Goal: Task Accomplishment & Management: Complete application form

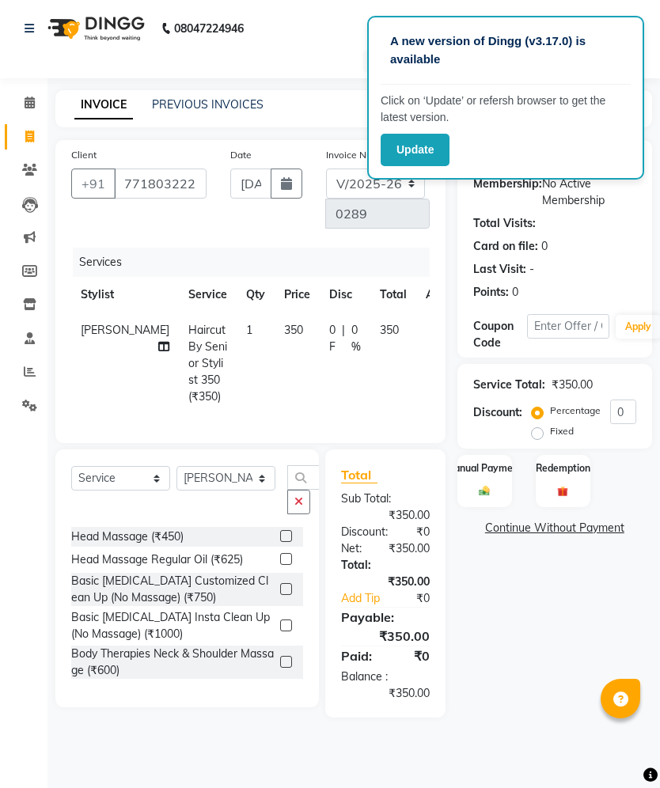
select select "7260"
select select "service"
select select "62369"
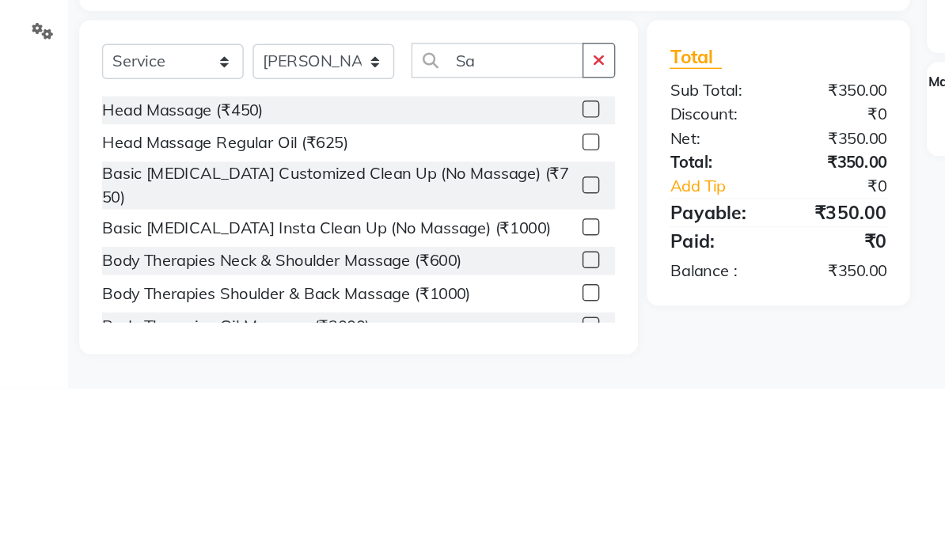
scroll to position [87, 0]
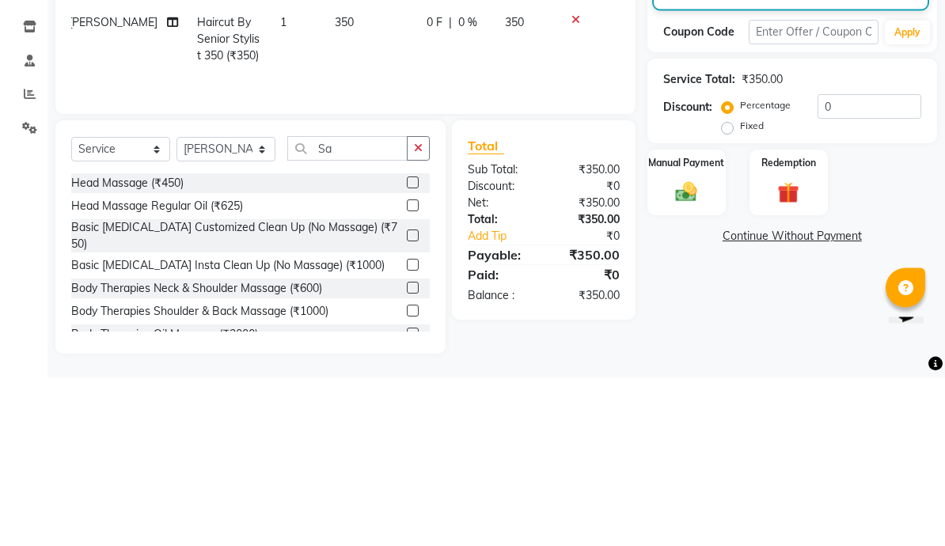
click at [377, 305] on input "Sa" at bounding box center [347, 317] width 120 height 25
type input "S"
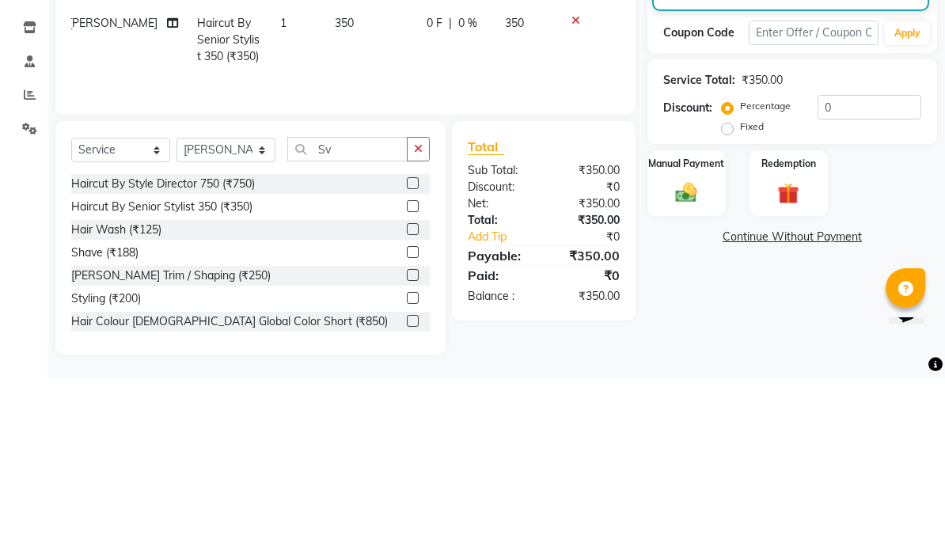
scroll to position [54, 0]
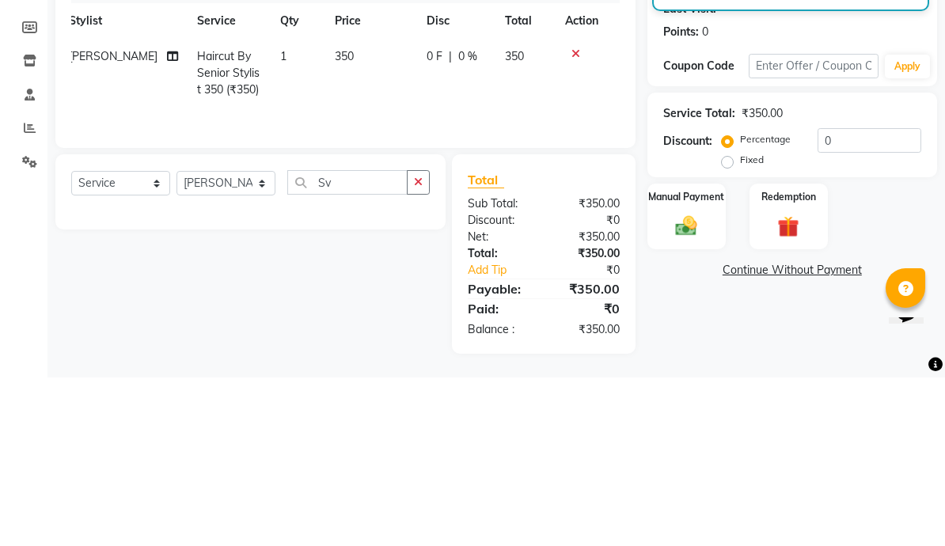
type input "S"
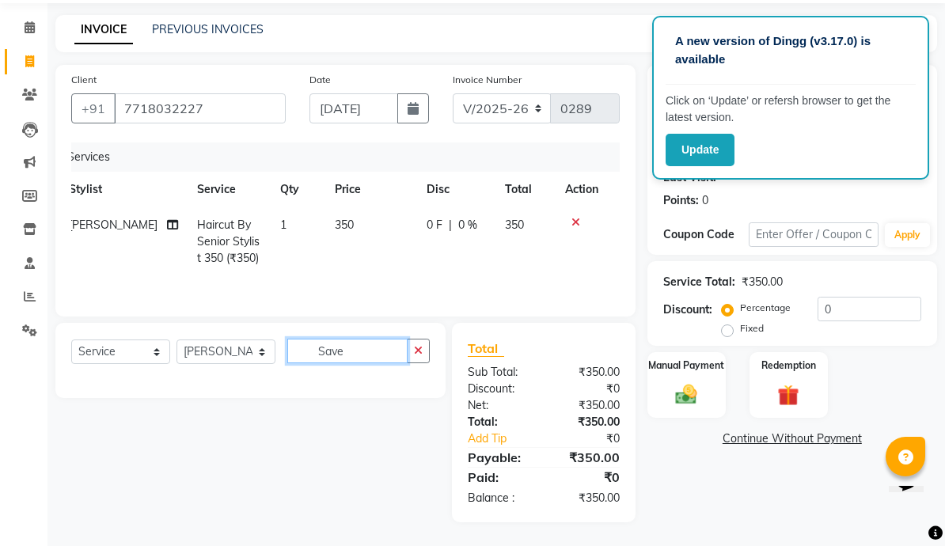
click at [371, 353] on input "Save" at bounding box center [347, 351] width 120 height 25
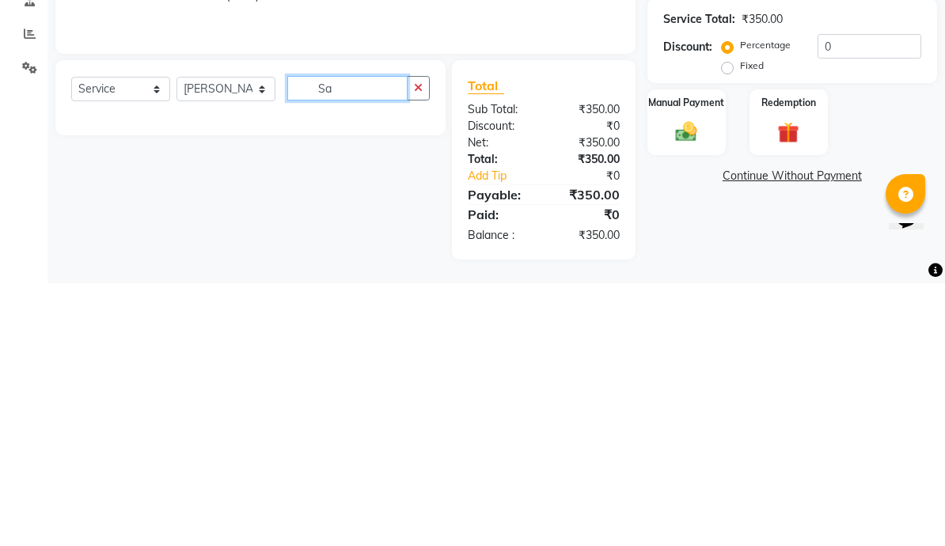
type input "S"
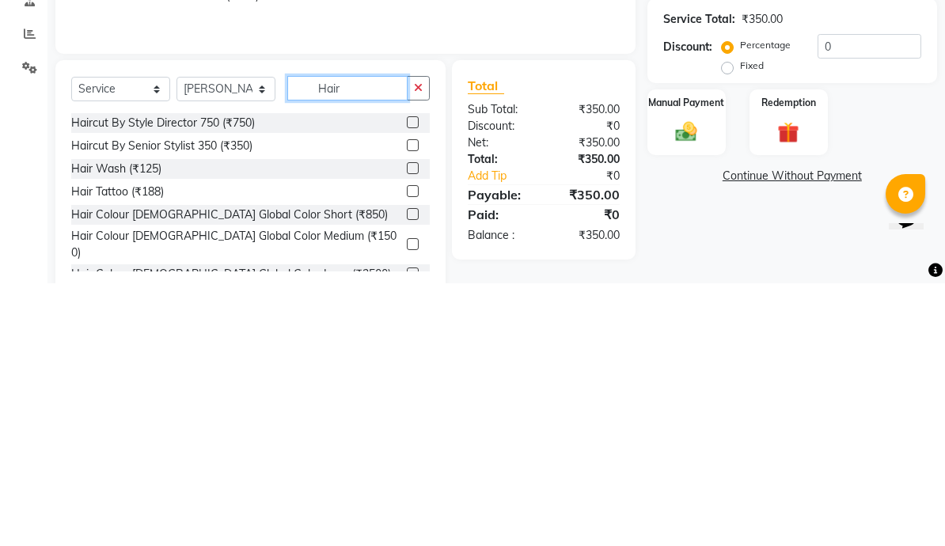
scroll to position [0, 0]
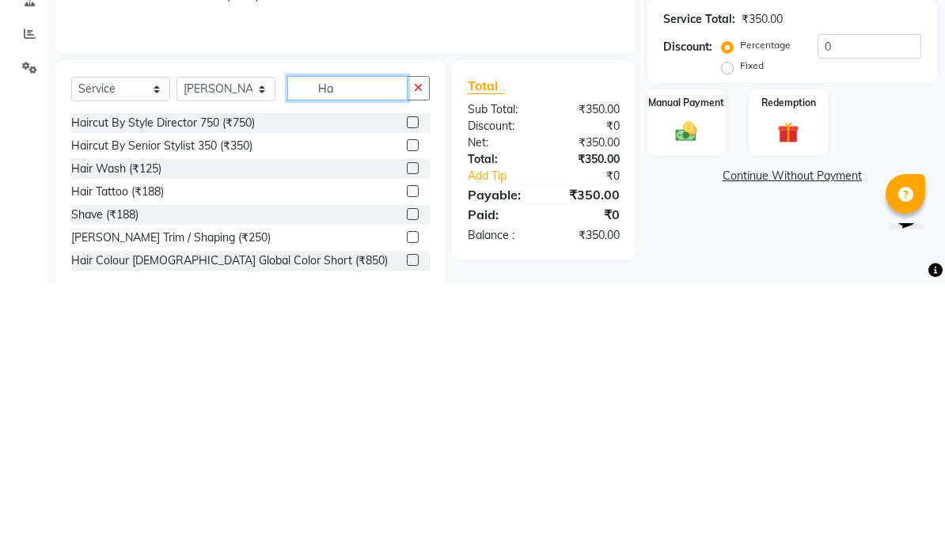
type input "H"
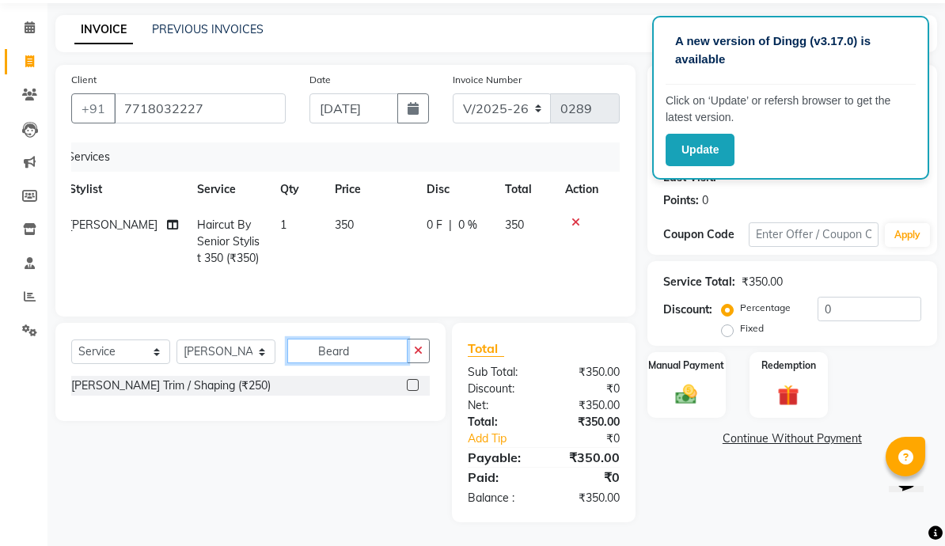
click at [370, 350] on input "Beard" at bounding box center [347, 351] width 120 height 25
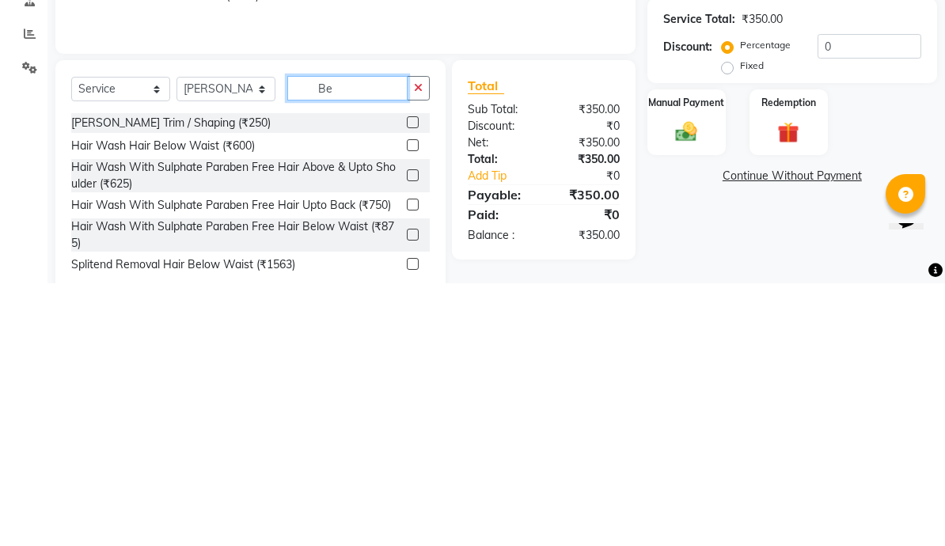
type input "B"
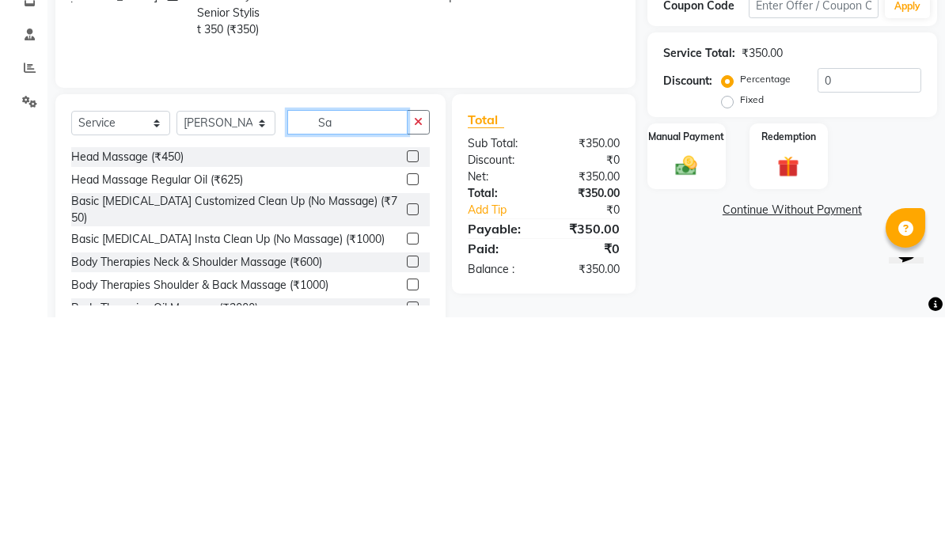
type input "S"
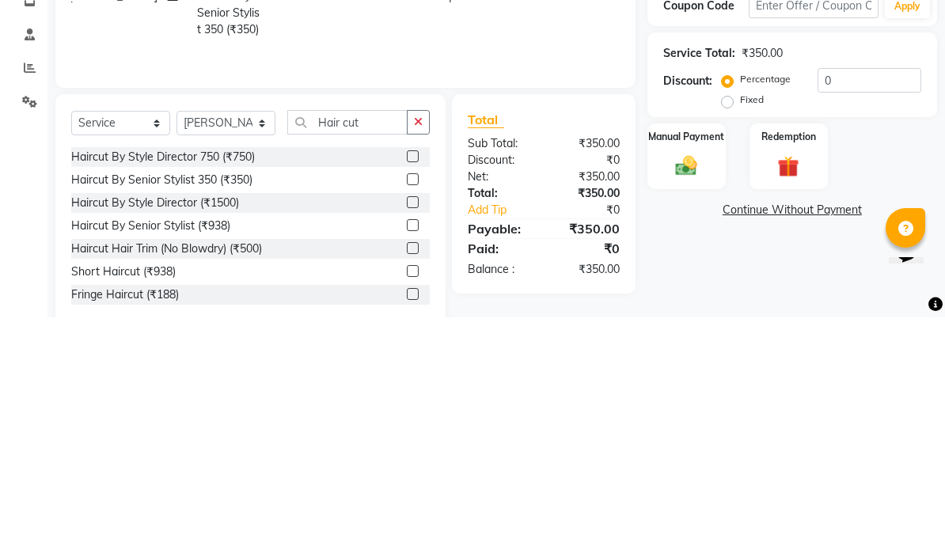
scroll to position [88, 0]
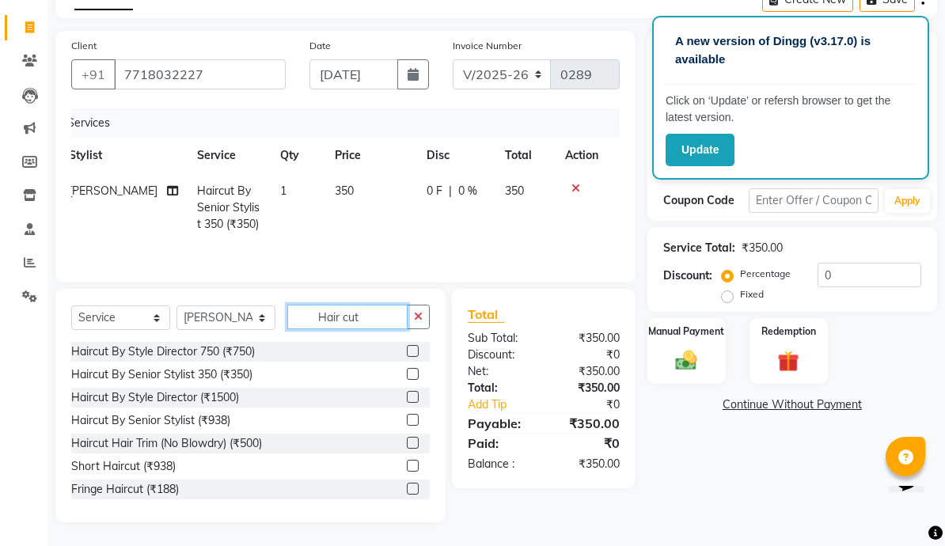
click at [367, 314] on input "Hair cut" at bounding box center [347, 317] width 120 height 25
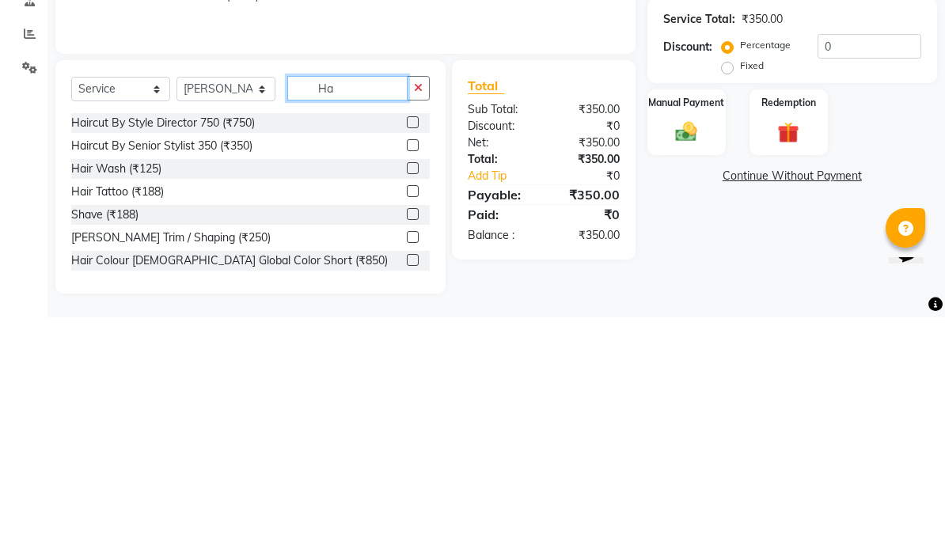
type input "H"
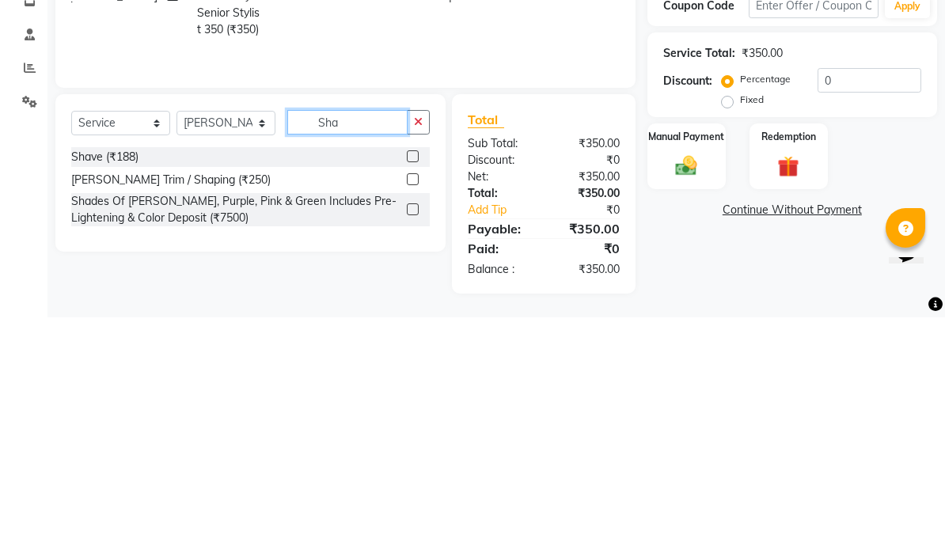
scroll to position [54, 0]
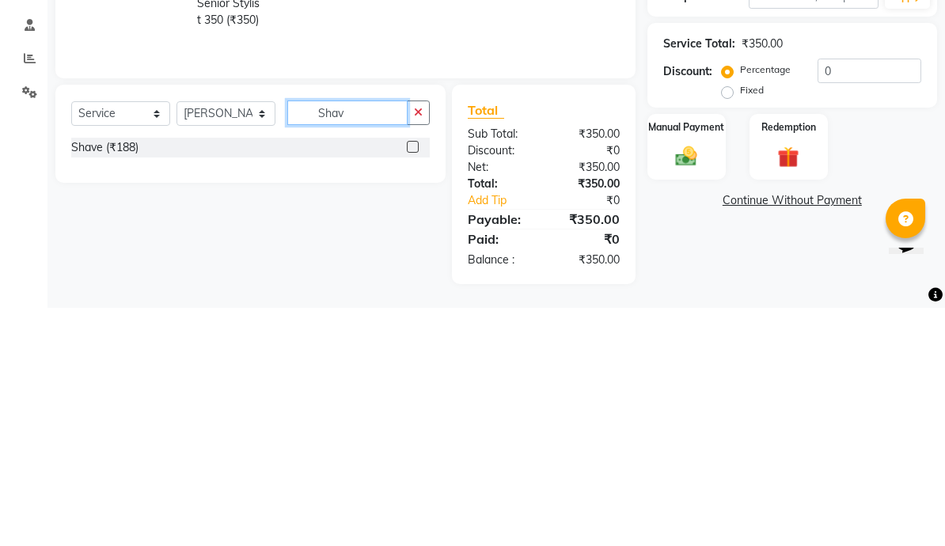
type input "Shav"
click at [411, 379] on label at bounding box center [413, 385] width 12 height 12
click at [411, 381] on input "checkbox" at bounding box center [412, 386] width 10 height 10
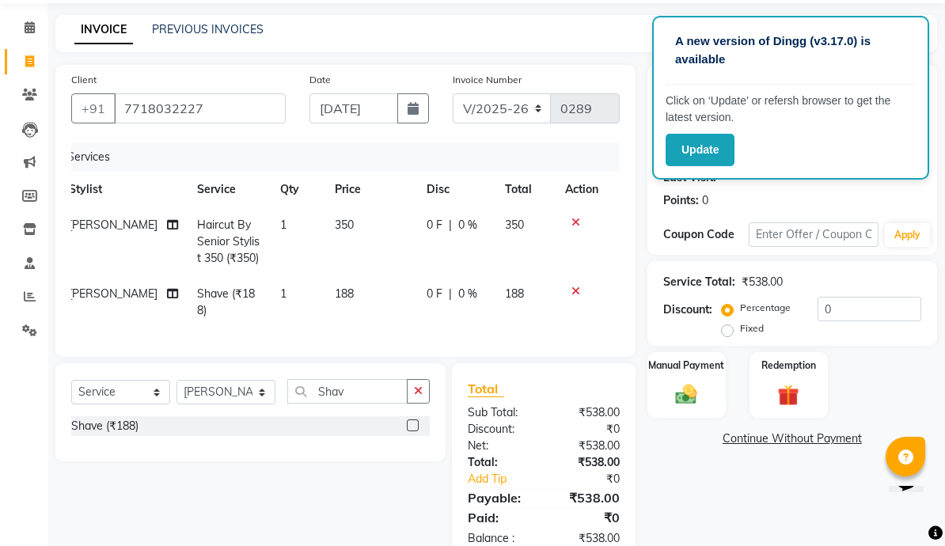
click at [408, 424] on label at bounding box center [413, 425] width 12 height 12
click at [408, 424] on input "checkbox" at bounding box center [412, 426] width 10 height 10
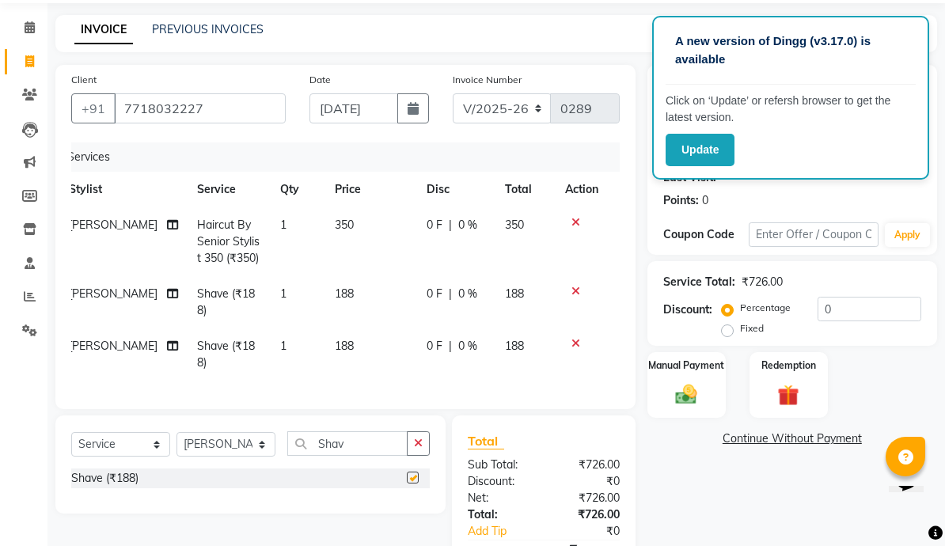
checkbox input "false"
click at [588, 345] on div at bounding box center [581, 343] width 33 height 11
click at [577, 346] on icon at bounding box center [575, 343] width 9 height 11
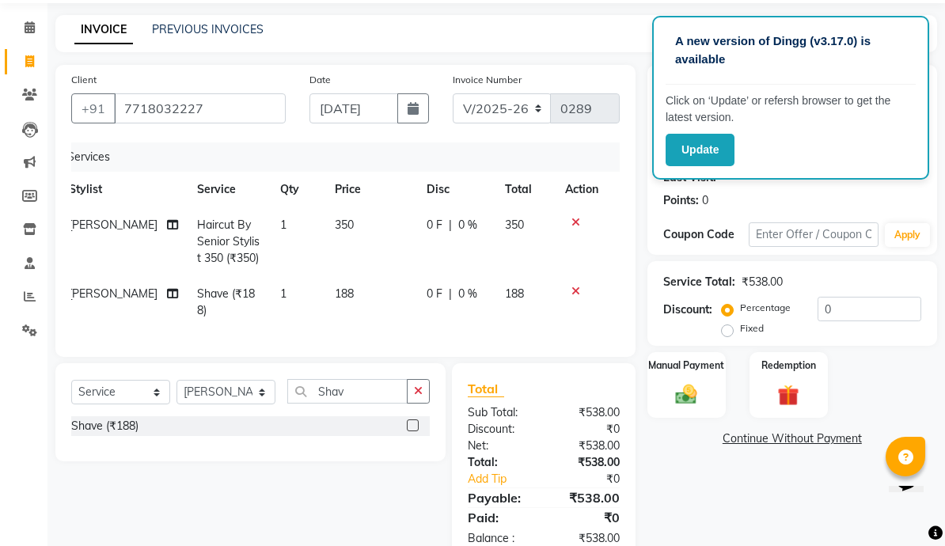
click at [347, 294] on td "188" at bounding box center [371, 302] width 92 height 52
select select "62369"
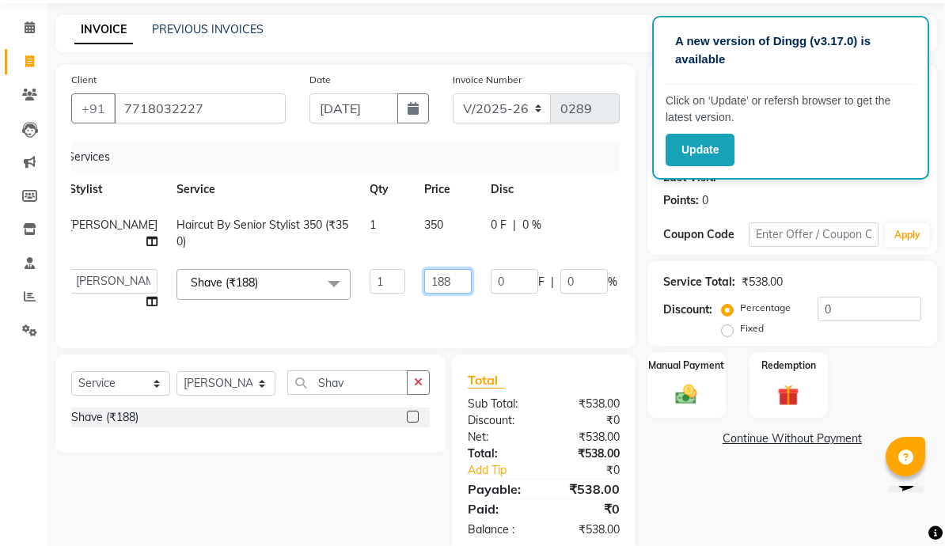
click at [424, 286] on input "188" at bounding box center [447, 281] width 47 height 25
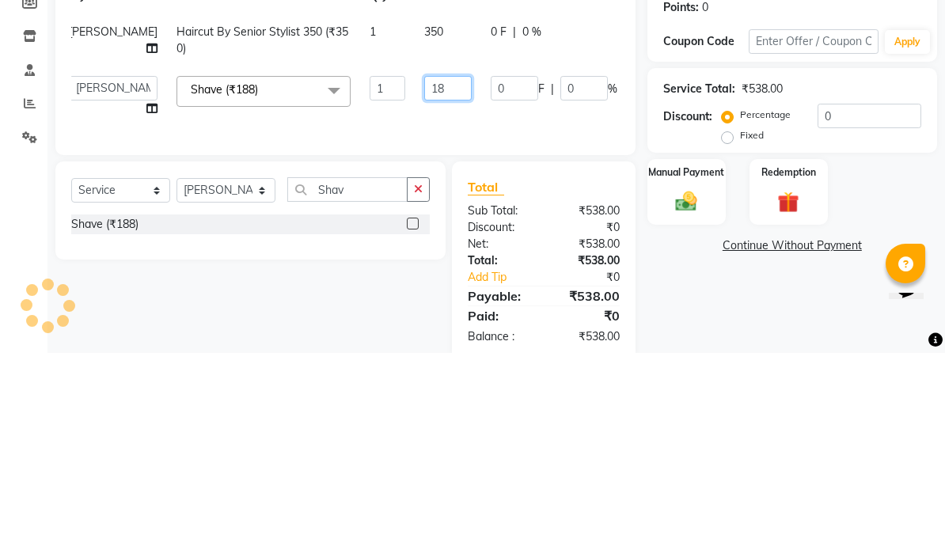
type input "1"
type input "150"
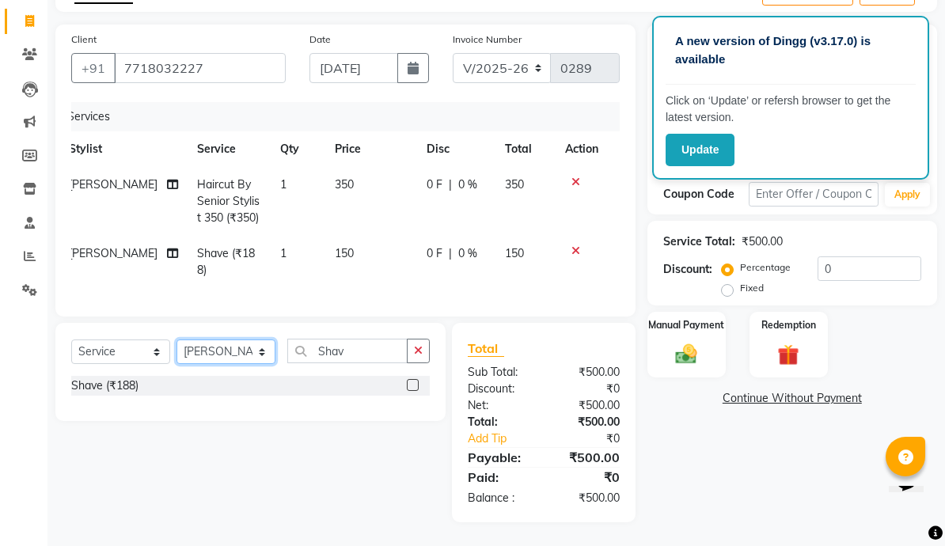
click at [241, 350] on select "Select Stylist Aarti Aasma [PERSON_NAME] [PERSON_NAME] [PERSON_NAME] [PERSON_NA…" at bounding box center [225, 351] width 99 height 25
select select "62363"
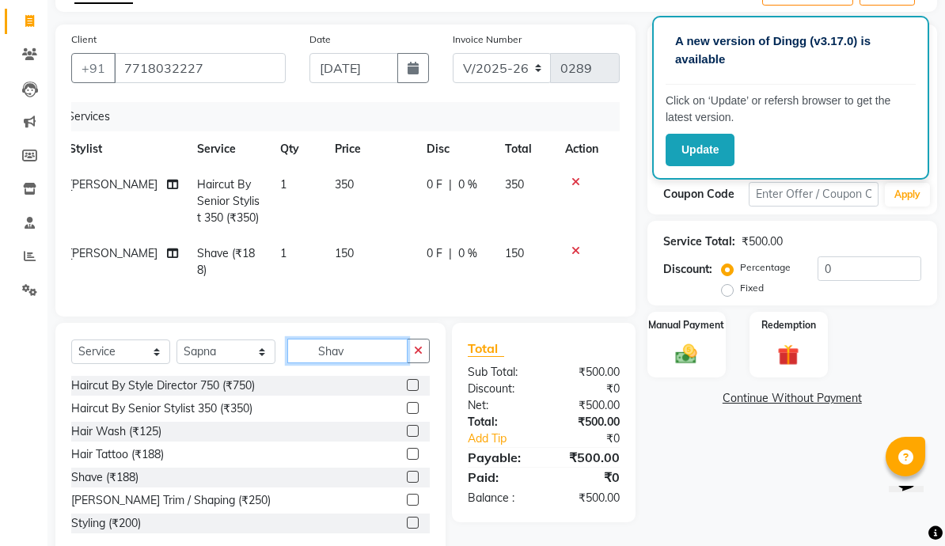
click at [368, 346] on input "Shav" at bounding box center [347, 351] width 120 height 25
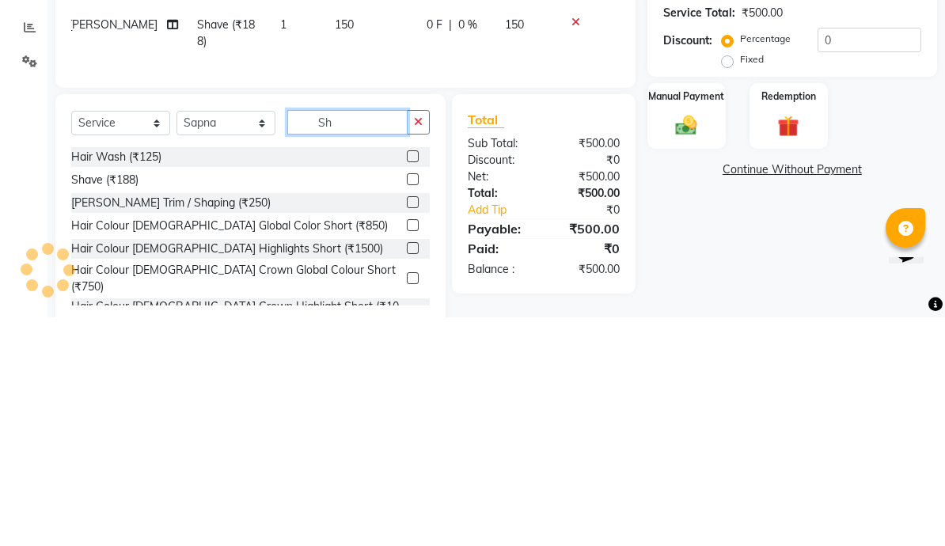
type input "S"
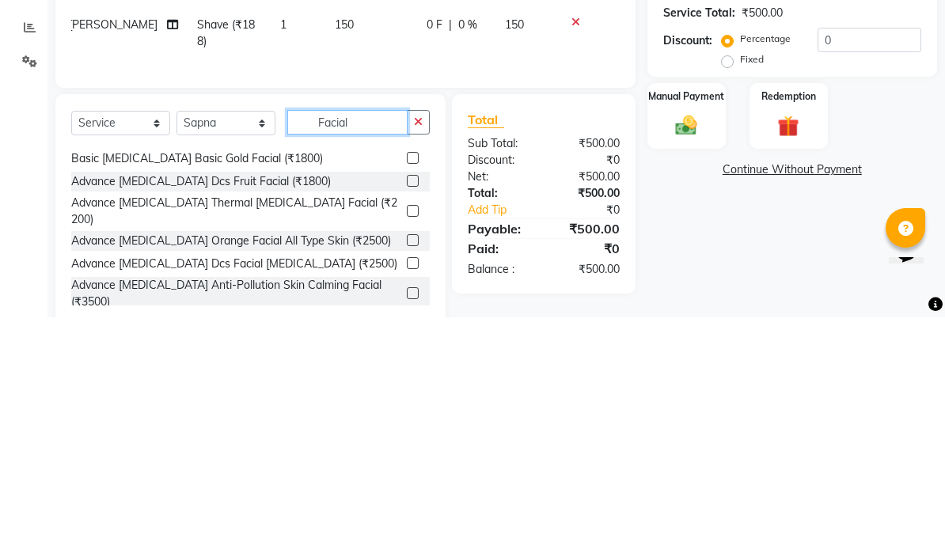
scroll to position [22, 0]
type input "Facial"
click at [412, 380] on label at bounding box center [413, 386] width 12 height 12
click at [412, 381] on input "checkbox" at bounding box center [412, 386] width 10 height 10
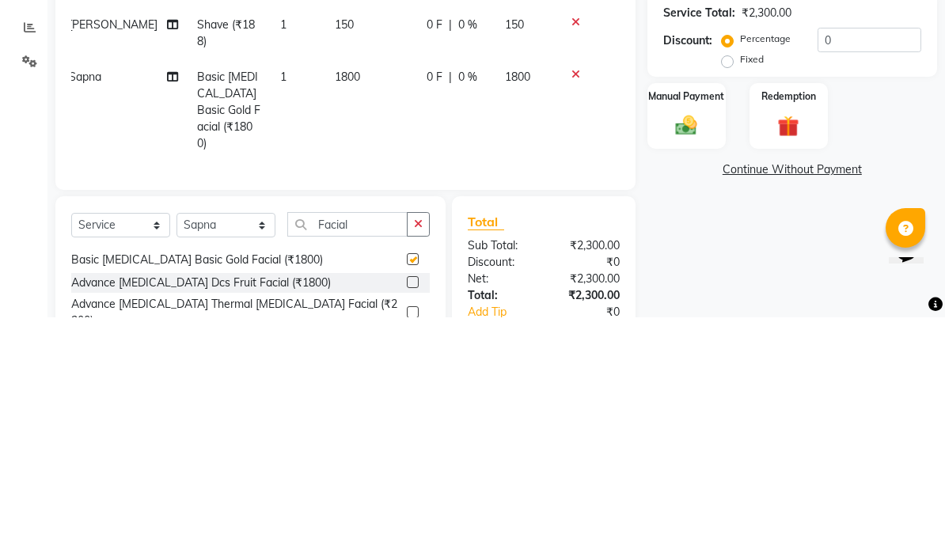
scroll to position [128, 0]
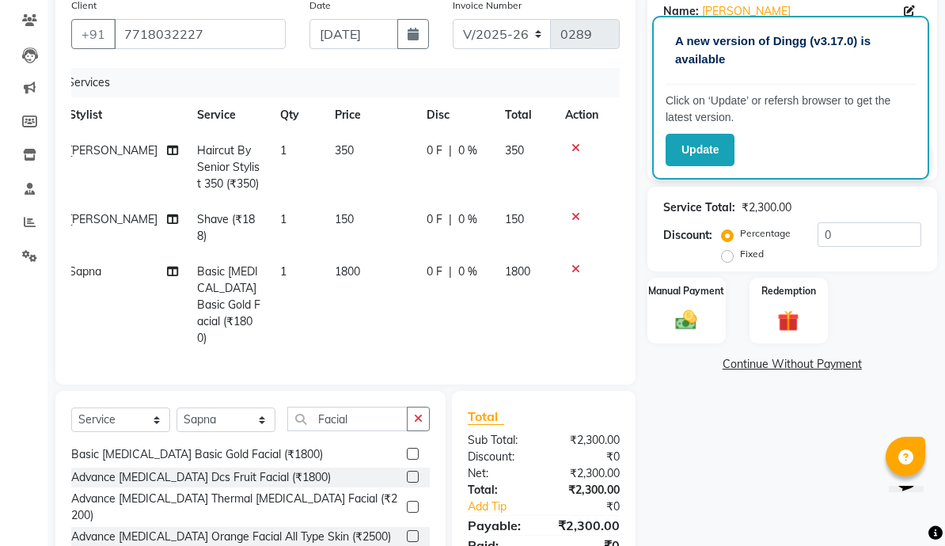
checkbox input "false"
click at [376, 407] on input "Facial" at bounding box center [347, 419] width 120 height 25
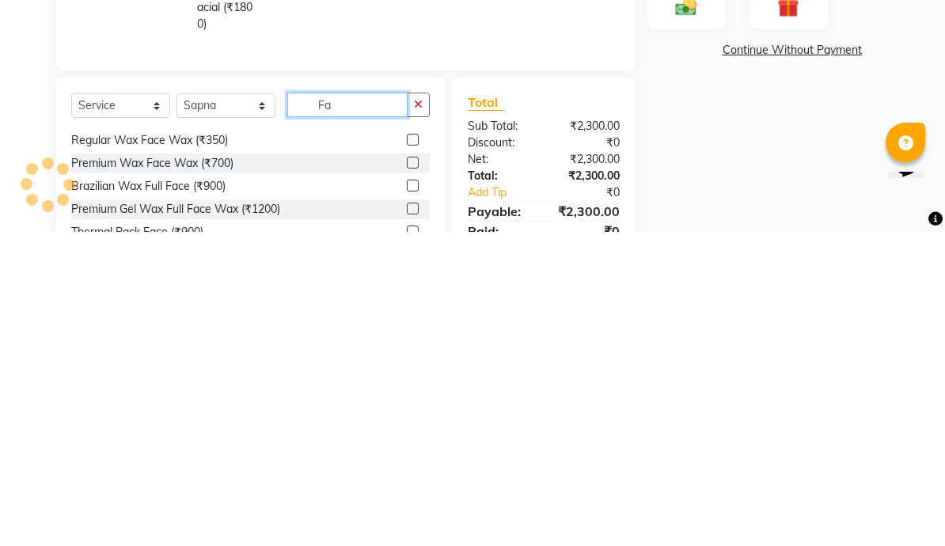
type input "F"
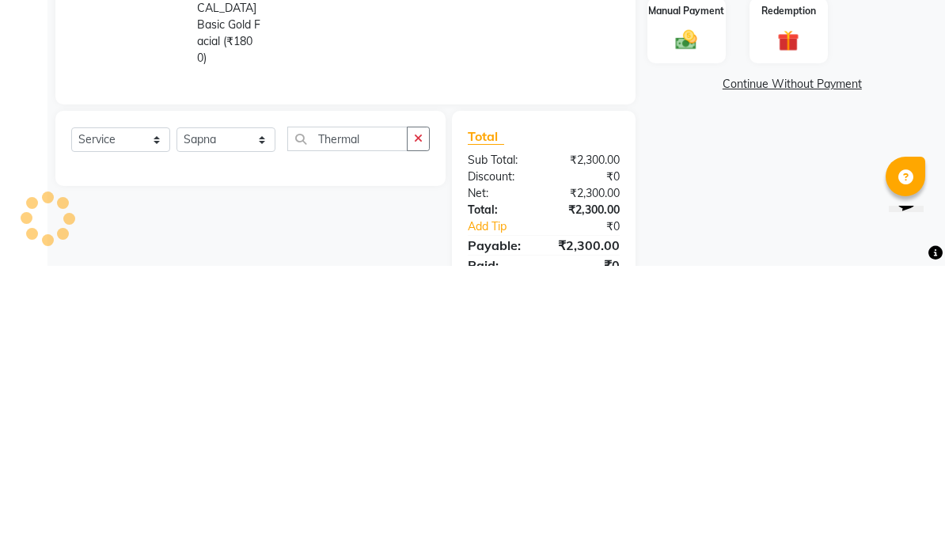
scroll to position [180, 0]
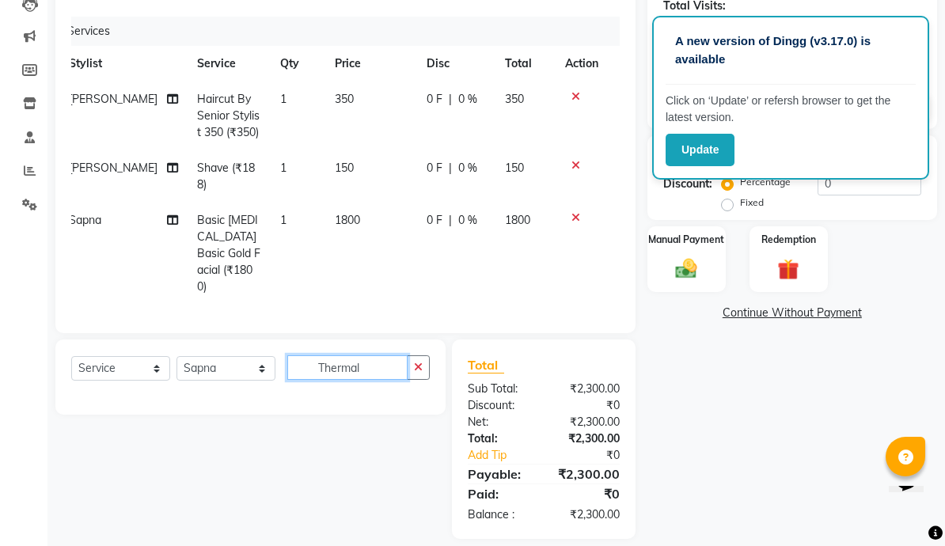
click at [383, 355] on input "Thermal" at bounding box center [347, 367] width 120 height 25
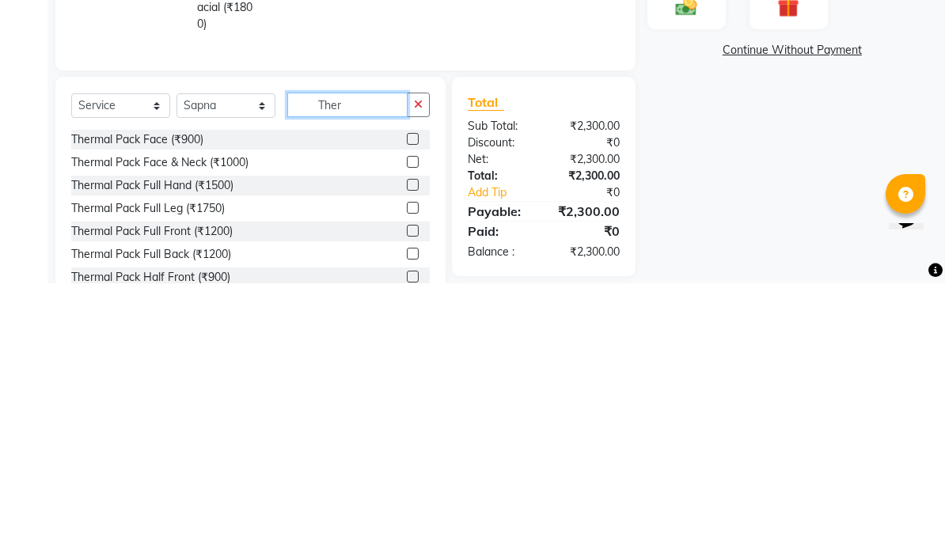
scroll to position [0, 0]
type input "Ther"
click at [411, 396] on label at bounding box center [413, 402] width 12 height 12
click at [411, 397] on input "checkbox" at bounding box center [412, 402] width 10 height 10
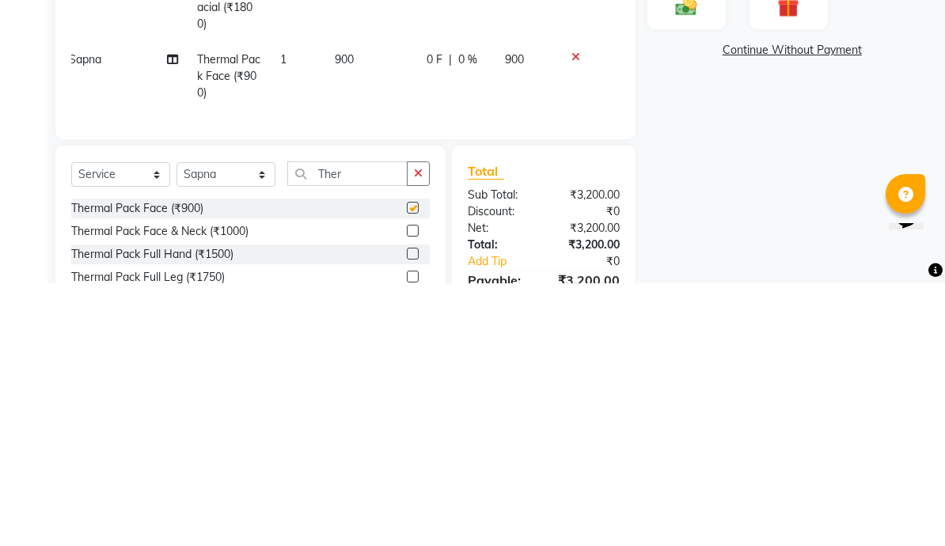
scroll to position [214, 0]
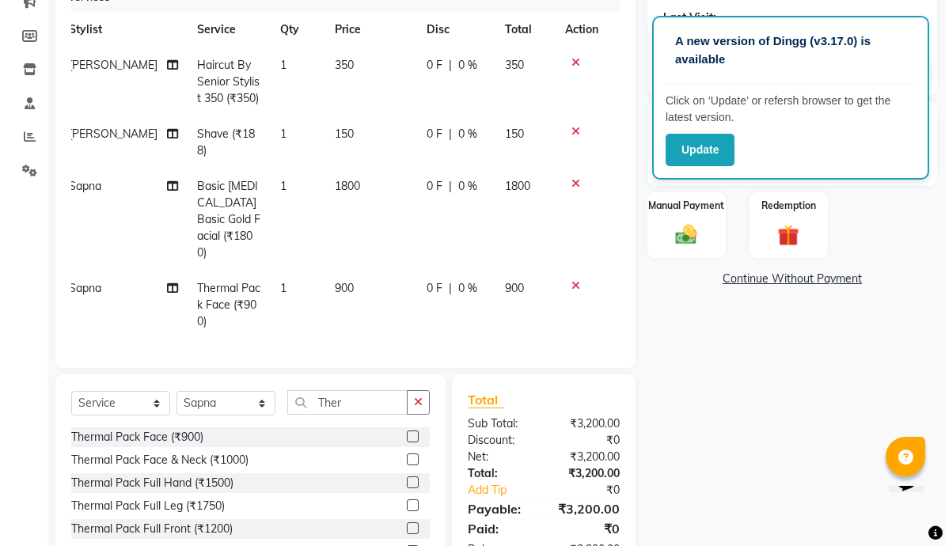
checkbox input "false"
click at [359, 390] on input "Ther" at bounding box center [347, 402] width 120 height 25
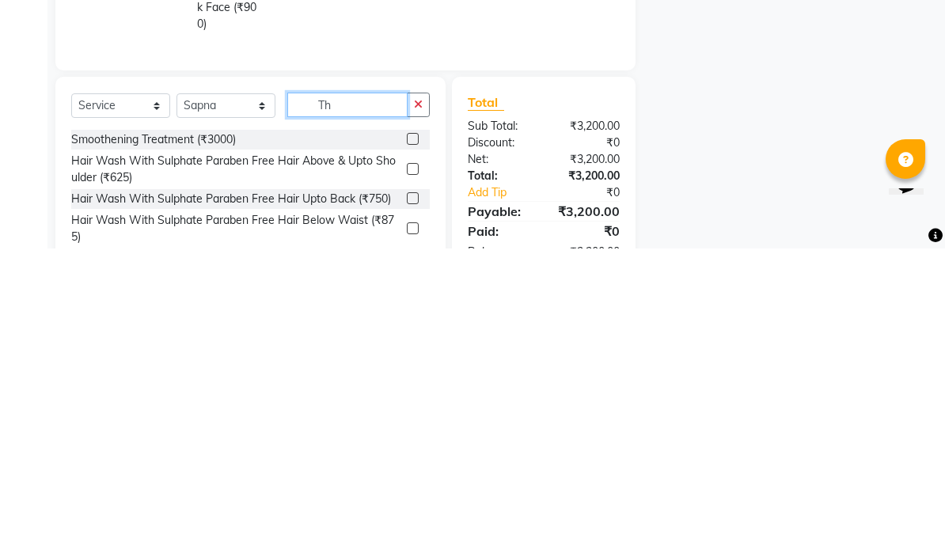
type input "T"
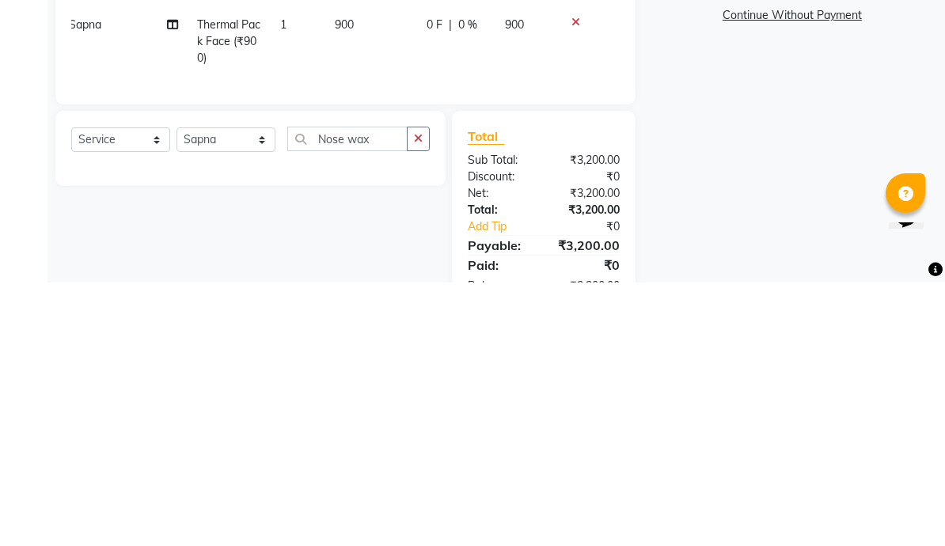
scroll to position [248, 0]
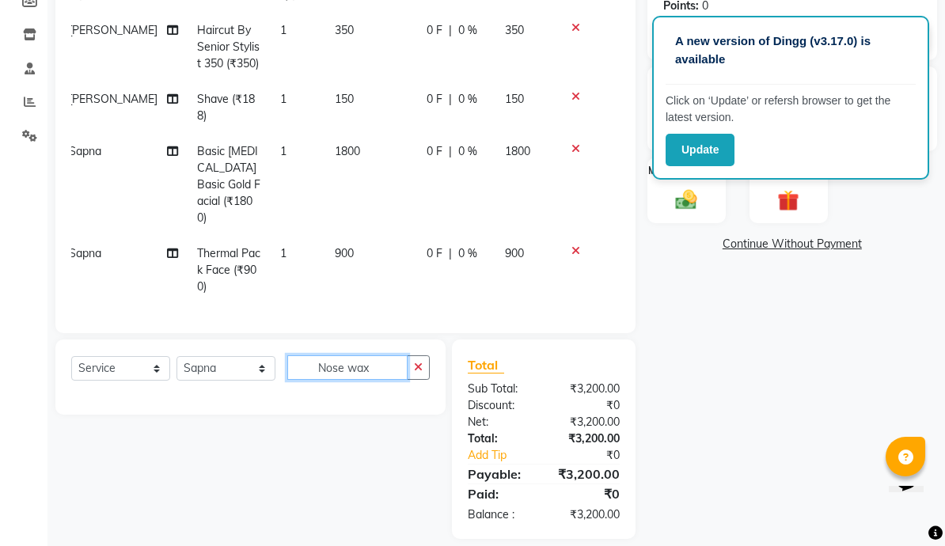
click at [383, 355] on input "Nose wax" at bounding box center [347, 367] width 120 height 25
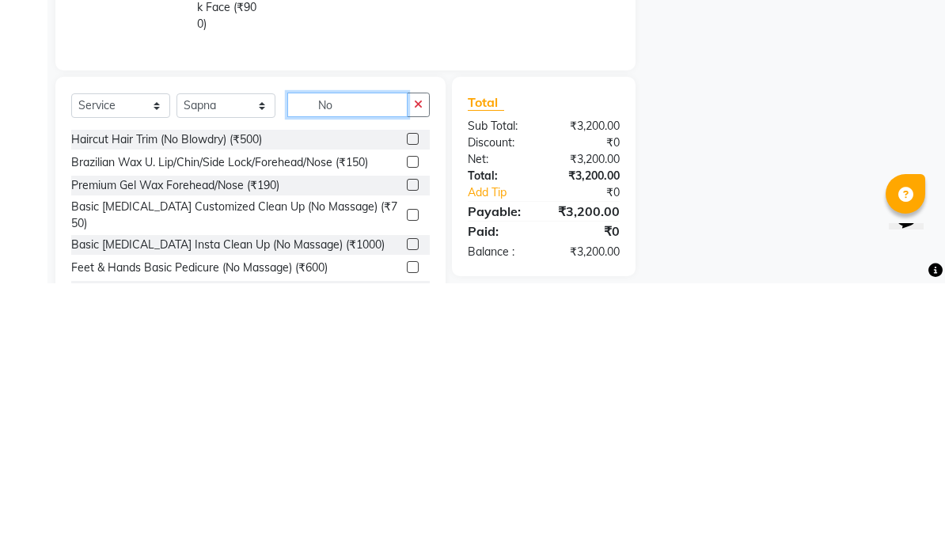
type input "N"
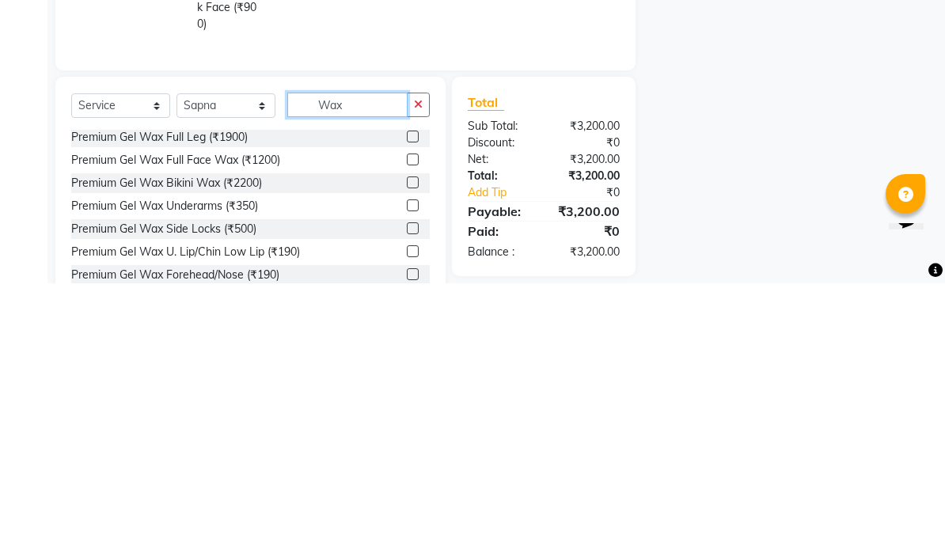
scroll to position [920, 0]
click at [368, 355] on input "Wax" at bounding box center [347, 367] width 120 height 25
click at [377, 355] on input "Wax" at bounding box center [347, 367] width 120 height 25
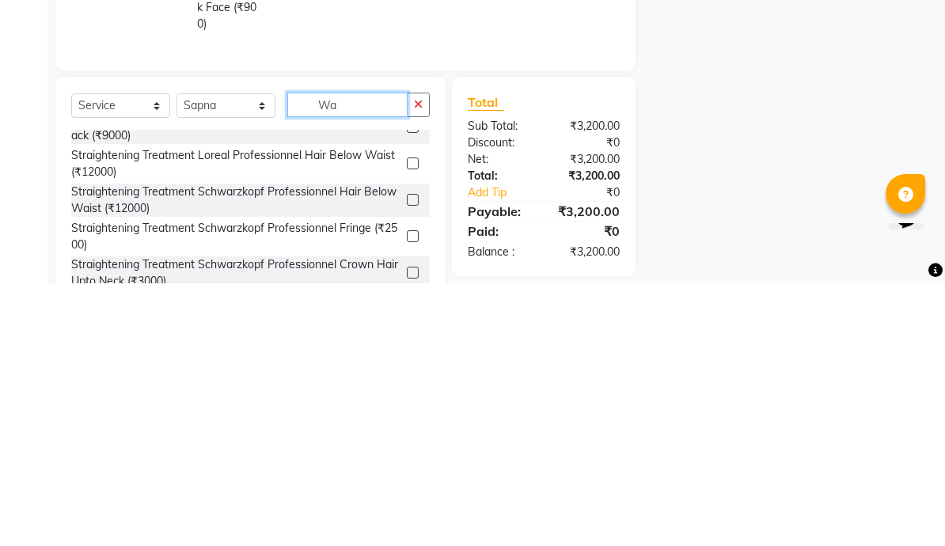
type input "W"
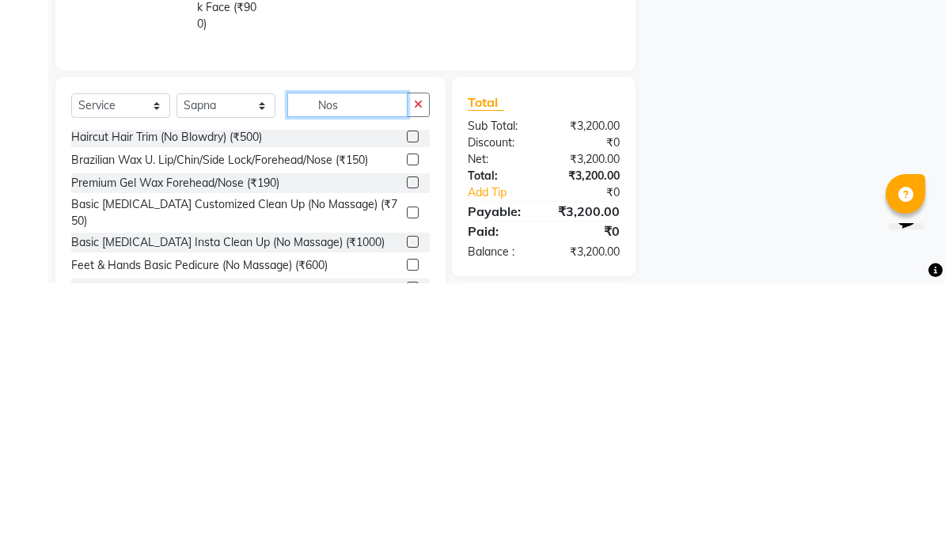
scroll to position [0, 0]
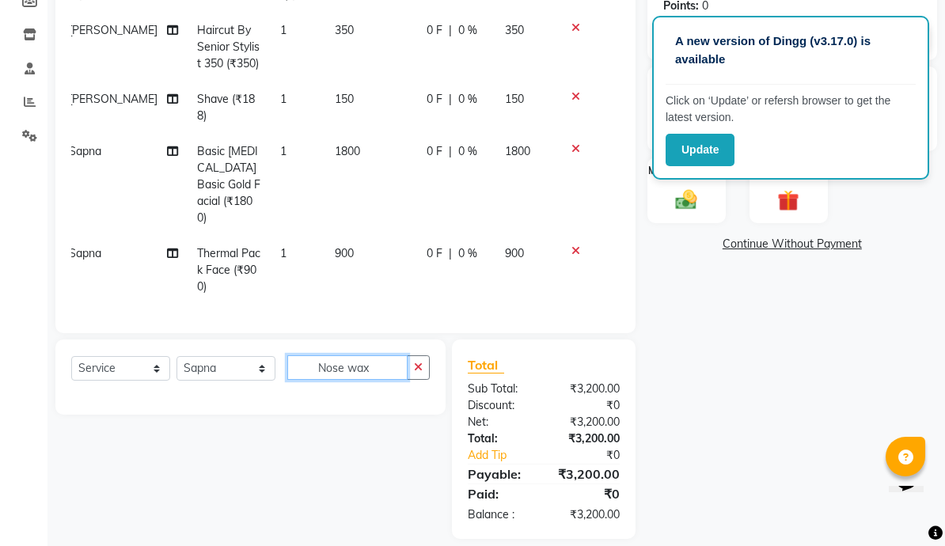
click at [366, 355] on input "Nose wax" at bounding box center [347, 367] width 120 height 25
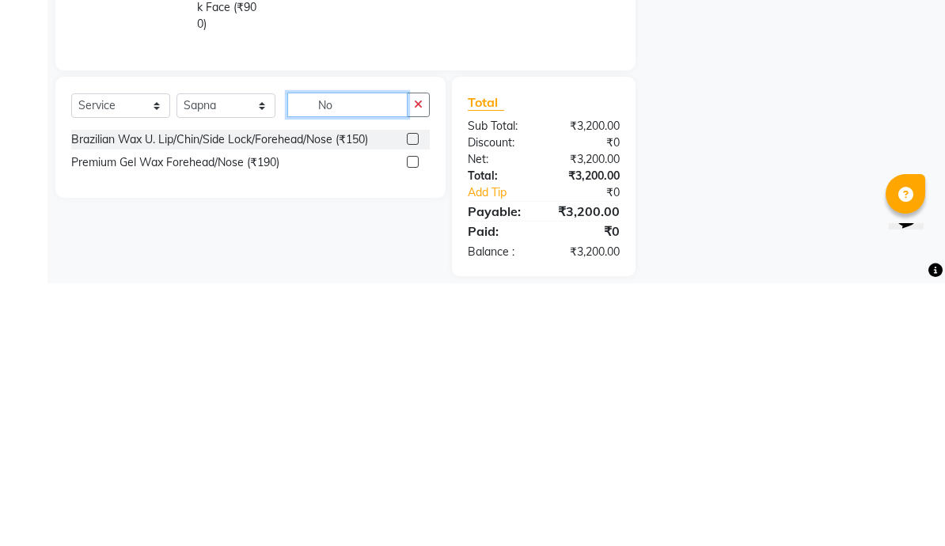
type input "N"
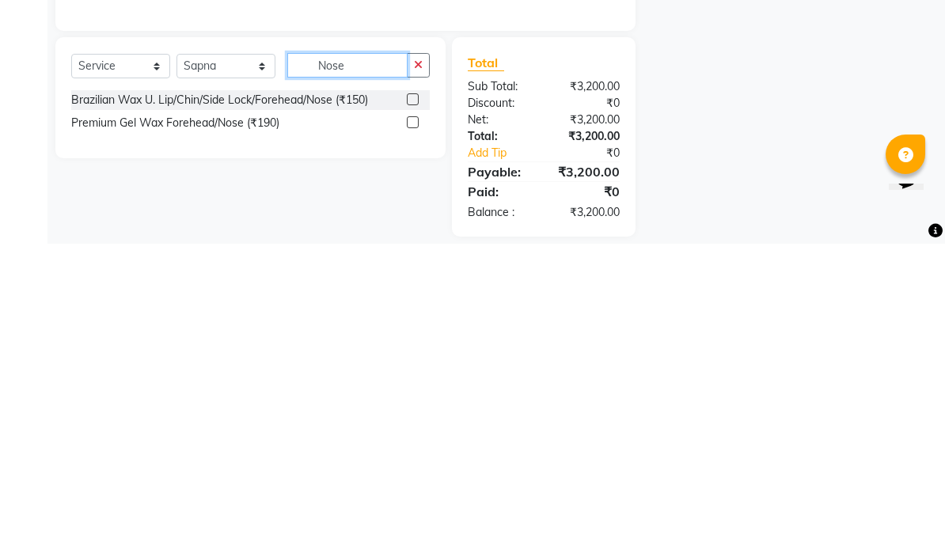
type input "Nose"
click at [415, 396] on label at bounding box center [413, 402] width 12 height 12
click at [415, 397] on input "checkbox" at bounding box center [412, 402] width 10 height 10
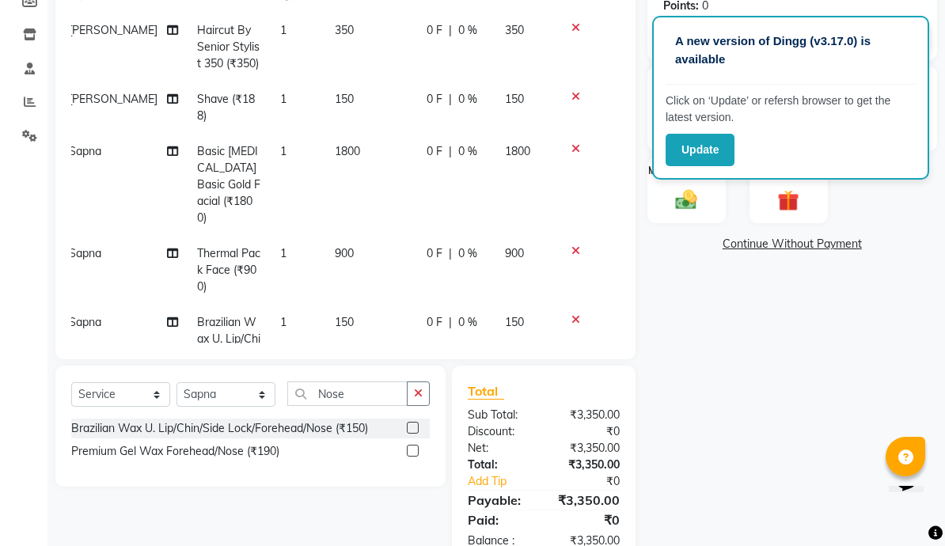
click at [411, 422] on label at bounding box center [413, 428] width 12 height 12
click at [411, 423] on input "checkbox" at bounding box center [412, 428] width 10 height 10
checkbox input "false"
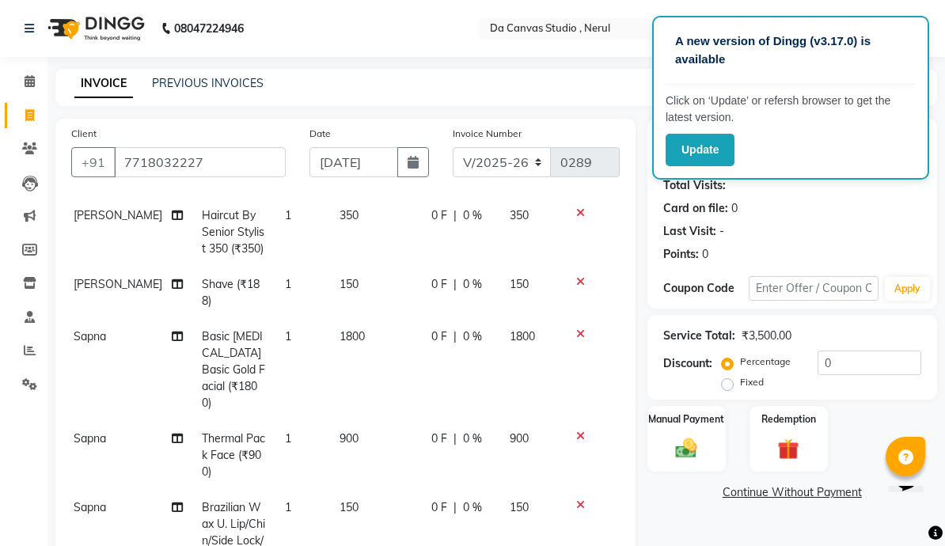
scroll to position [73, 7]
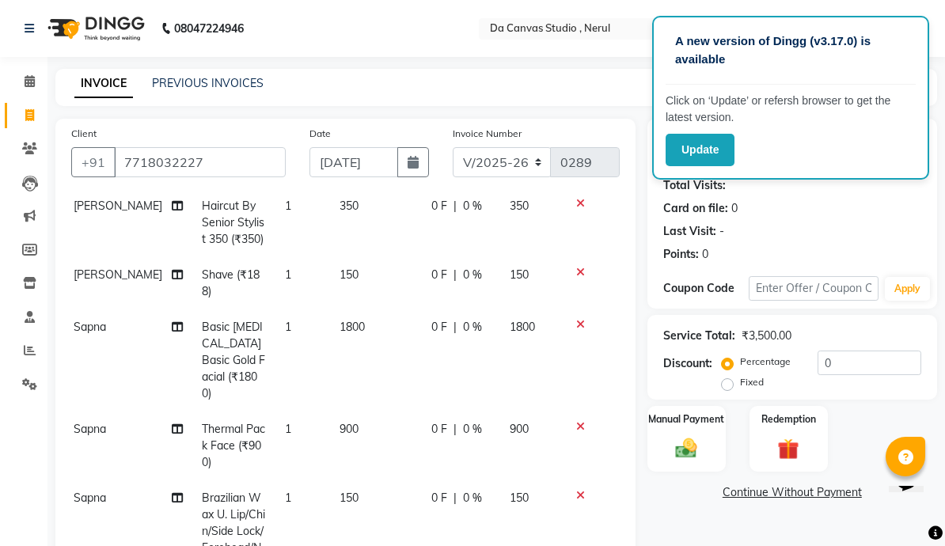
click at [343, 422] on span "900" at bounding box center [348, 429] width 19 height 14
select select "62363"
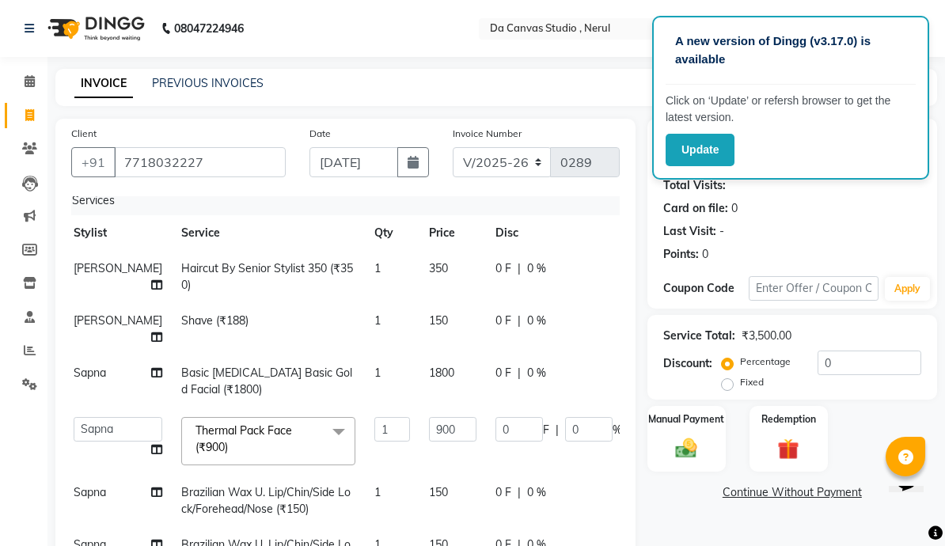
scroll to position [9, 7]
click at [429, 424] on input "900" at bounding box center [452, 430] width 47 height 25
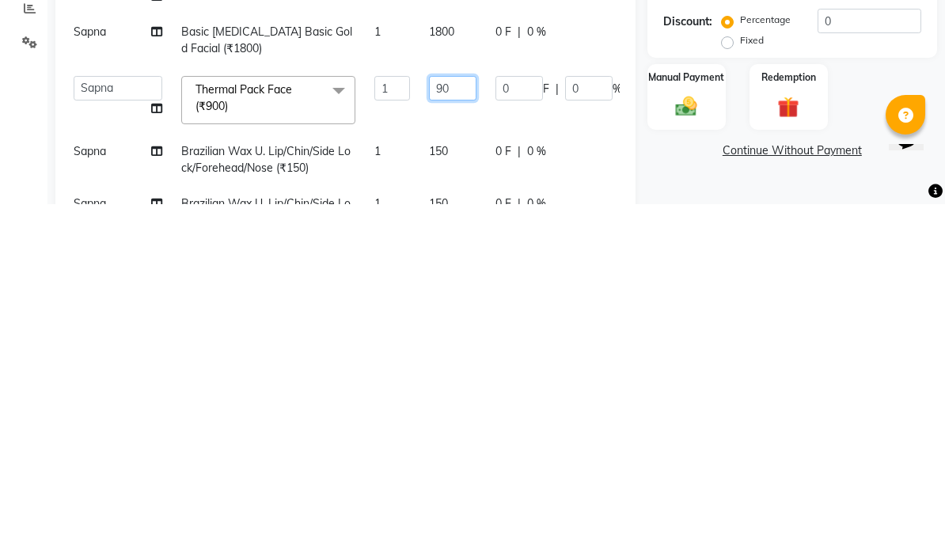
type input "9"
type input "720"
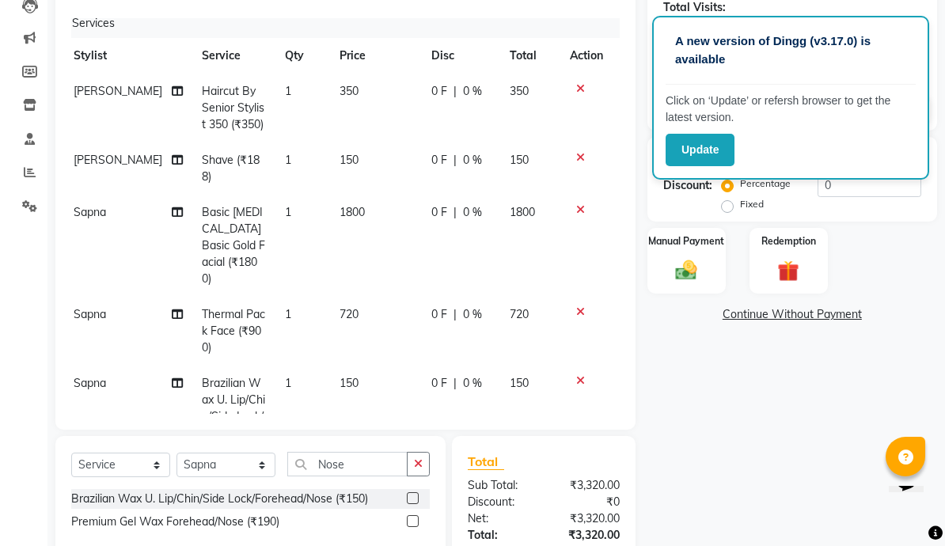
scroll to position [177, 0]
click at [347, 157] on td "150" at bounding box center [376, 169] width 92 height 52
select select "62369"
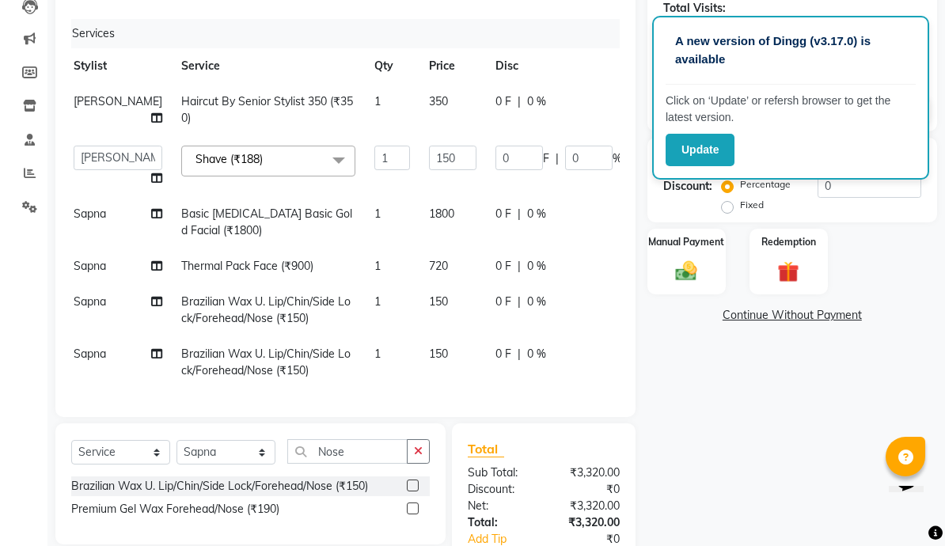
scroll to position [3, 7]
click at [429, 154] on input "150" at bounding box center [452, 158] width 47 height 25
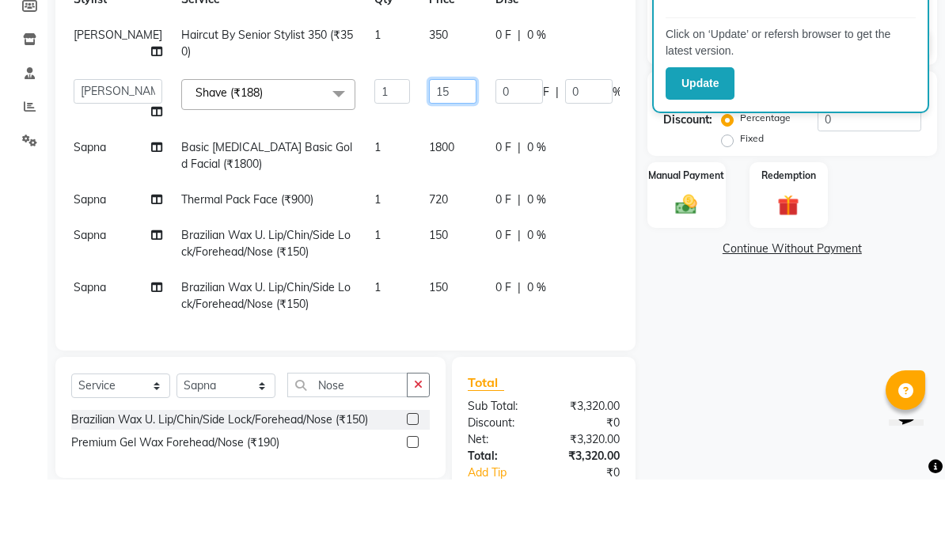
type input "150"
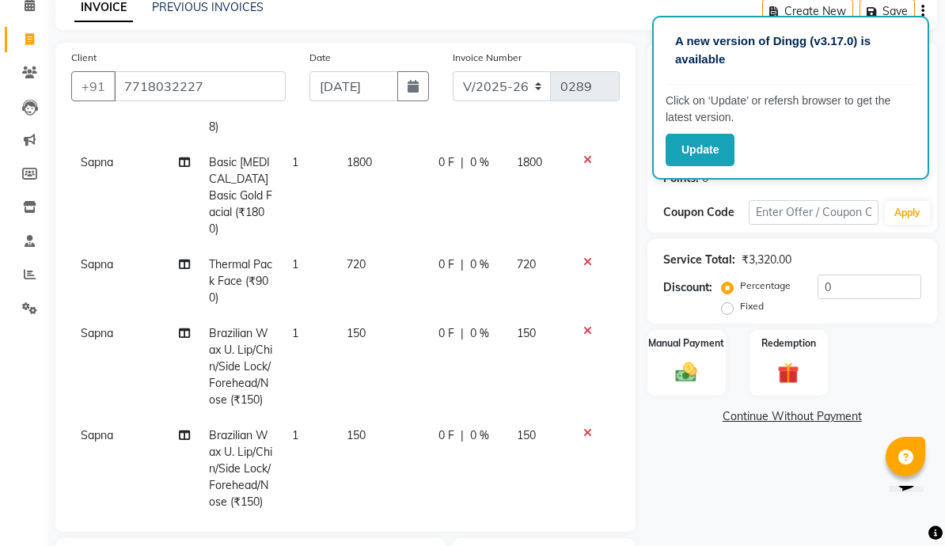
scroll to position [72, 0]
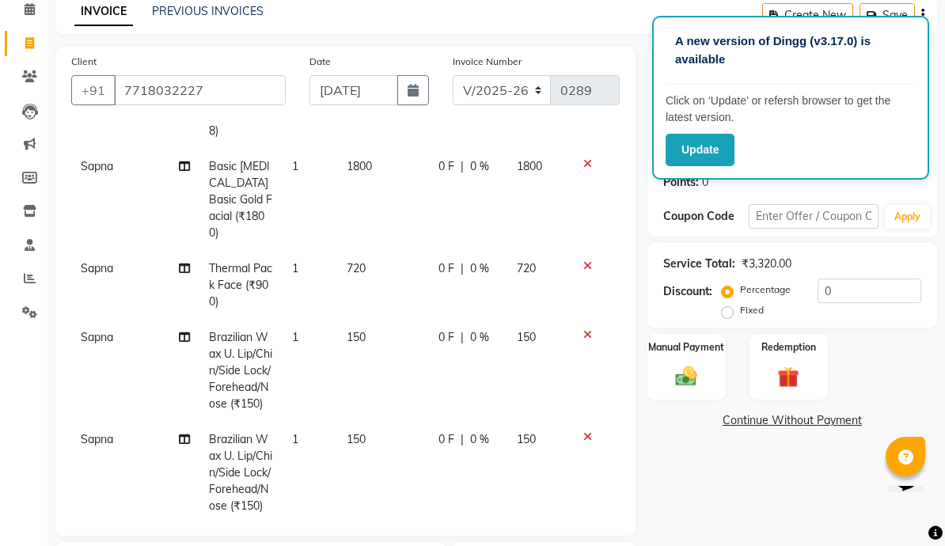
click at [590, 431] on icon at bounding box center [587, 436] width 9 height 11
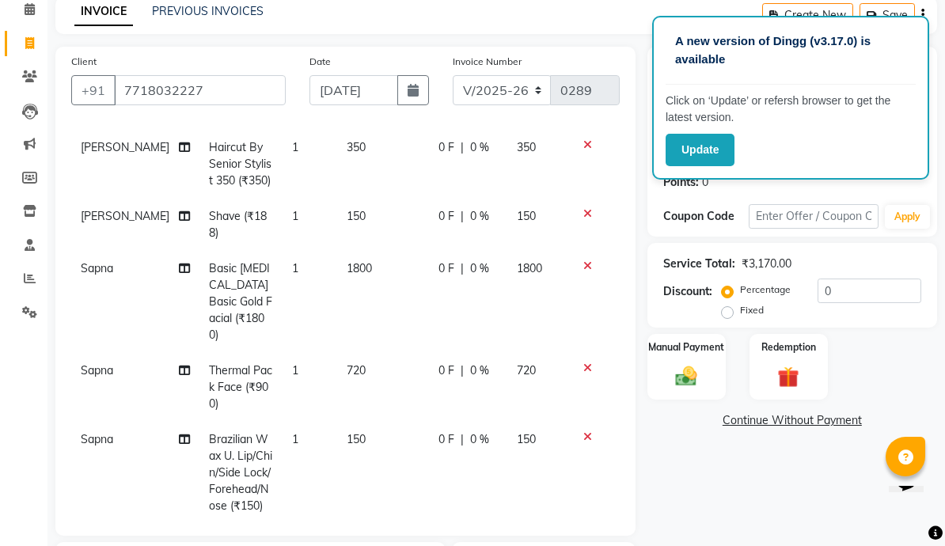
click at [347, 432] on span "150" at bounding box center [356, 439] width 19 height 14
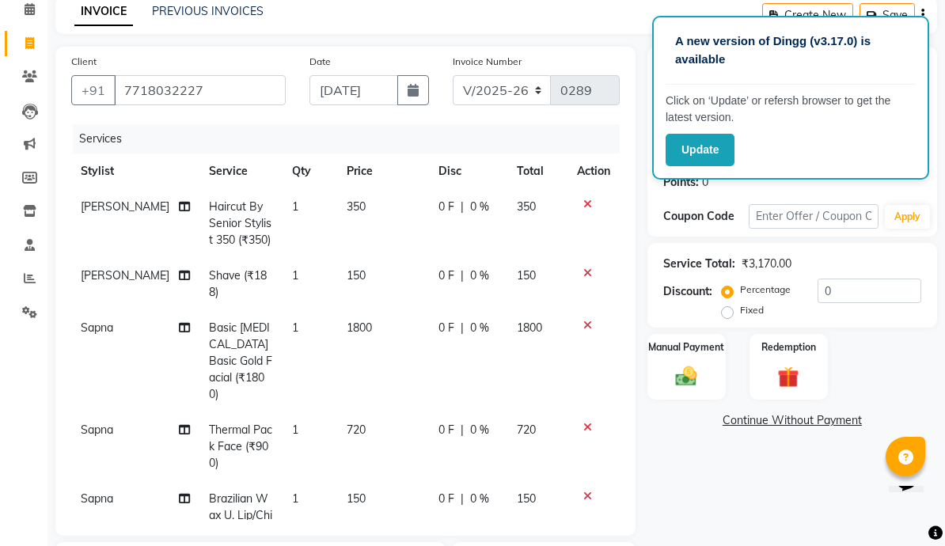
select select "62363"
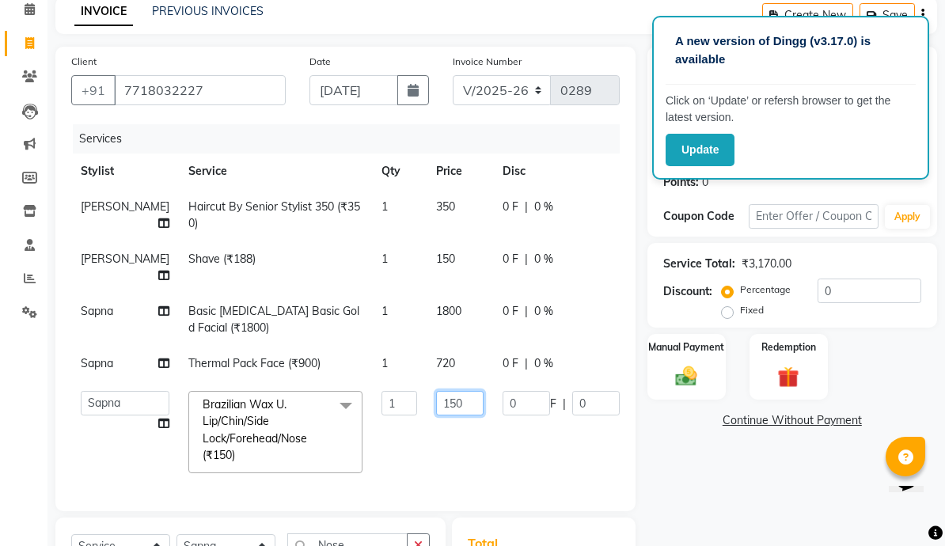
click at [436, 410] on input "150" at bounding box center [459, 403] width 47 height 25
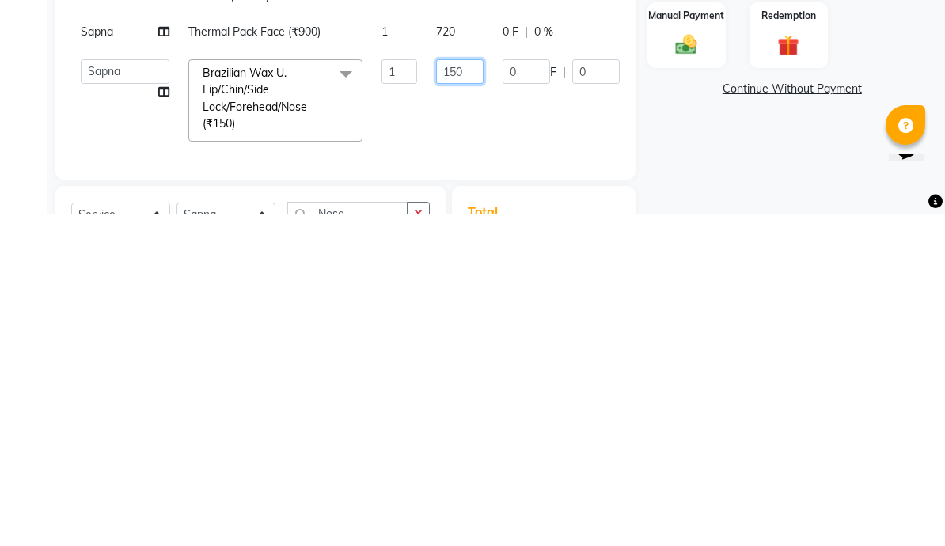
click at [436, 391] on input "150" at bounding box center [459, 403] width 47 height 25
type input "120"
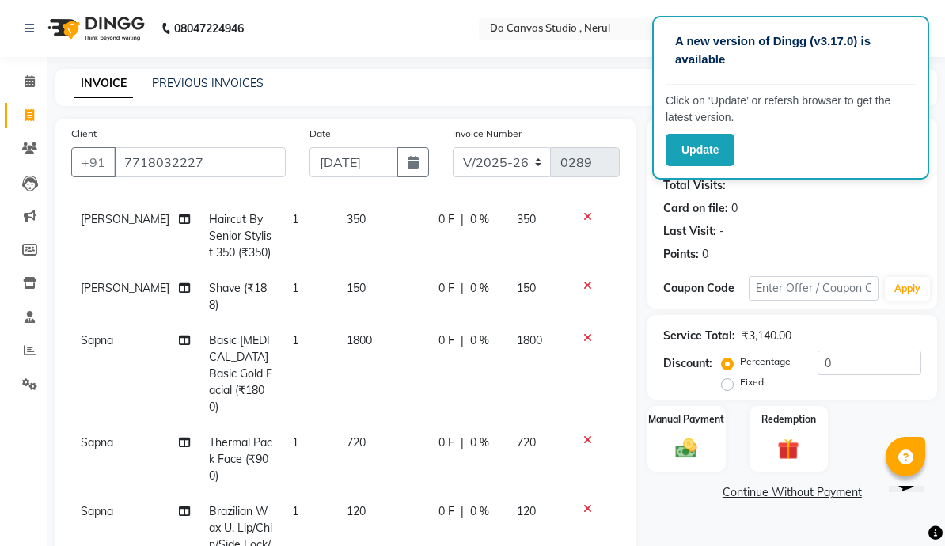
click at [659, 436] on img at bounding box center [686, 448] width 35 height 25
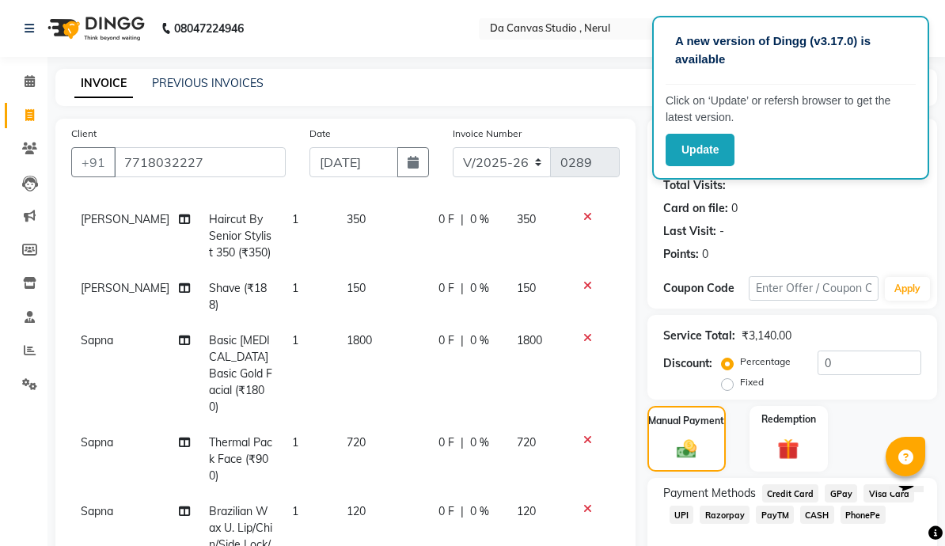
click at [659, 491] on span "GPay" at bounding box center [841, 493] width 32 height 18
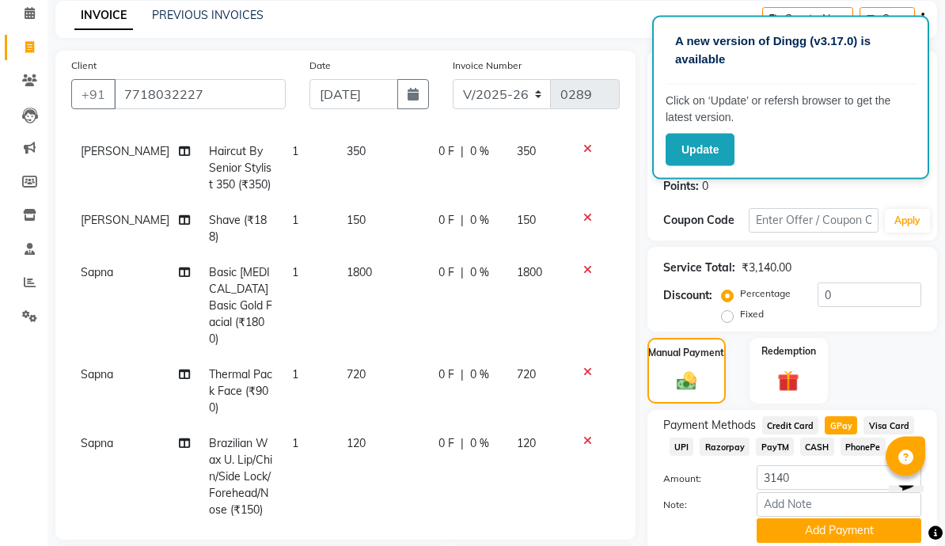
scroll to position [71, 0]
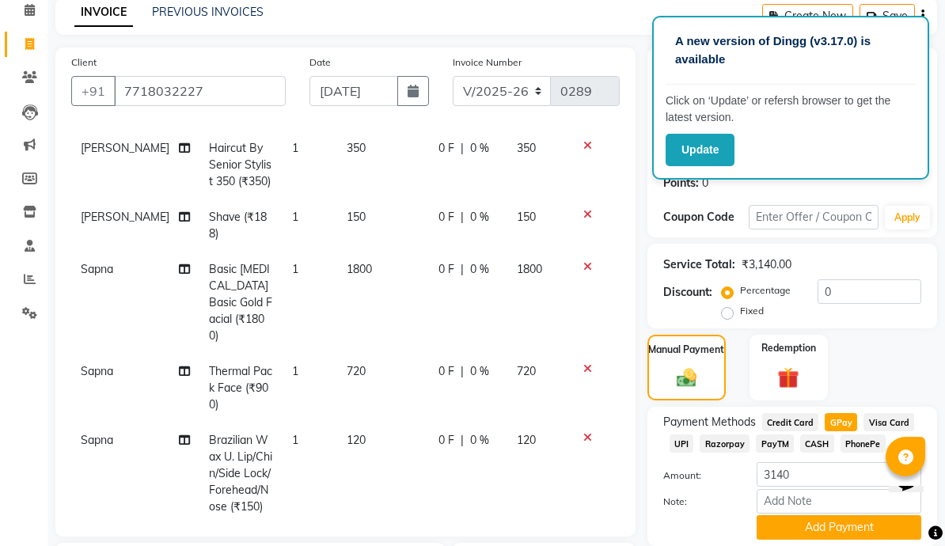
click at [659, 533] on button "Add Payment" at bounding box center [838, 527] width 165 height 25
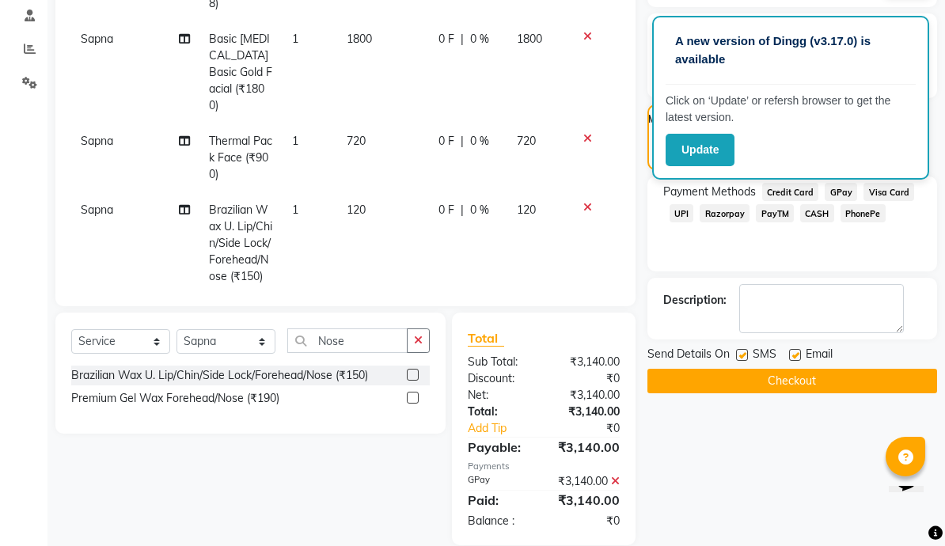
scroll to position [340, 0]
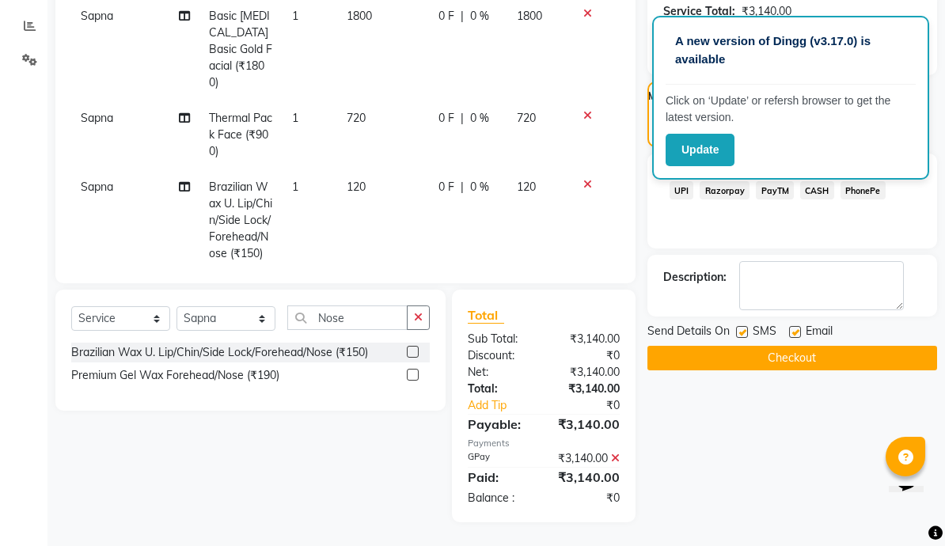
click at [659, 346] on button "Checkout" at bounding box center [792, 358] width 290 height 25
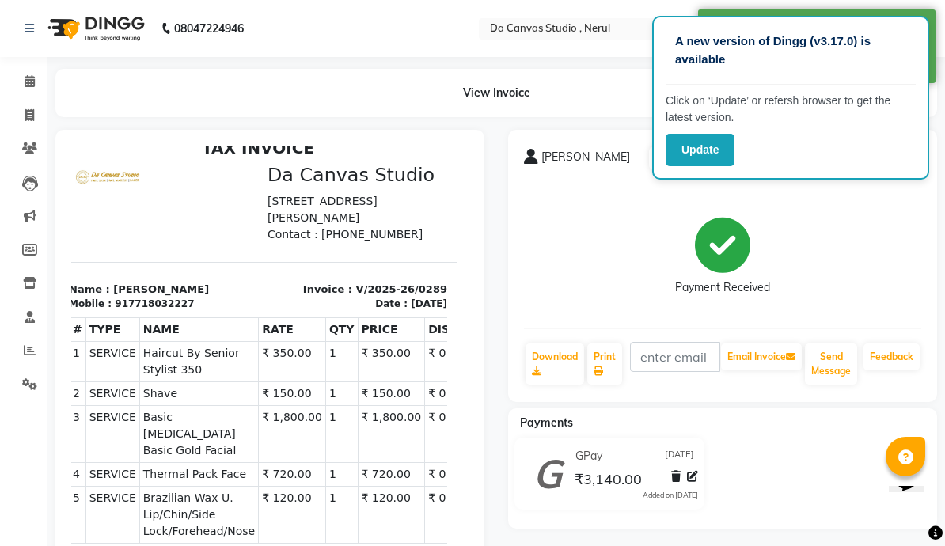
scroll to position [13, 11]
